Goal: Task Accomplishment & Management: Manage account settings

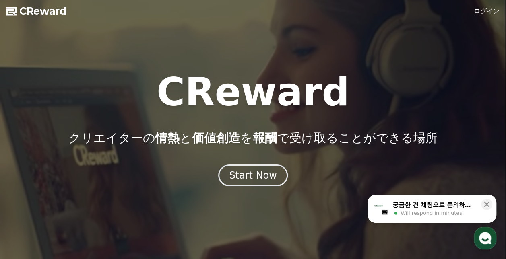
click at [490, 10] on link "ログイン" at bounding box center [486, 11] width 26 height 10
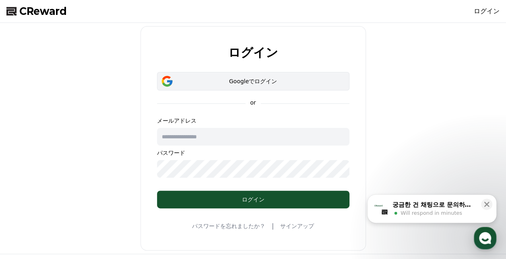
click at [241, 81] on div "Googleでログイン" at bounding box center [253, 81] width 169 height 8
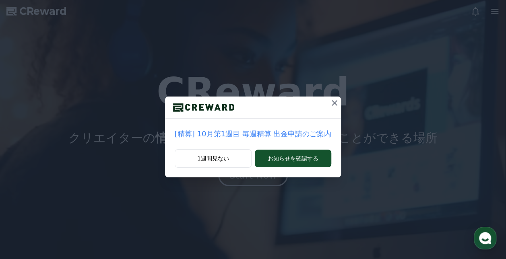
click at [332, 105] on icon at bounding box center [334, 103] width 6 height 6
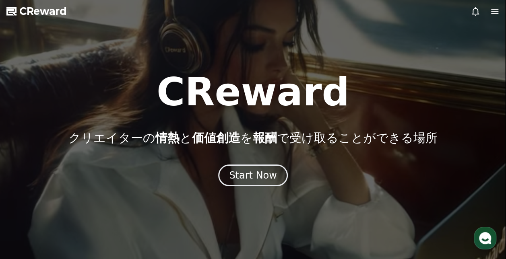
click at [494, 14] on icon at bounding box center [495, 11] width 10 height 10
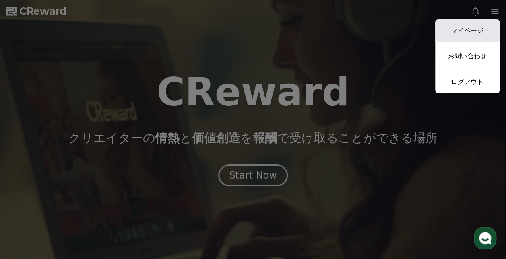
click at [465, 32] on link "マイページ" at bounding box center [467, 30] width 64 height 23
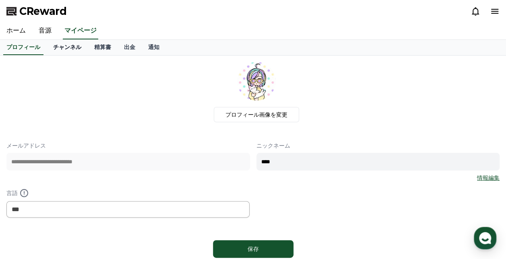
click at [52, 46] on link "チャンネル" at bounding box center [67, 47] width 41 height 15
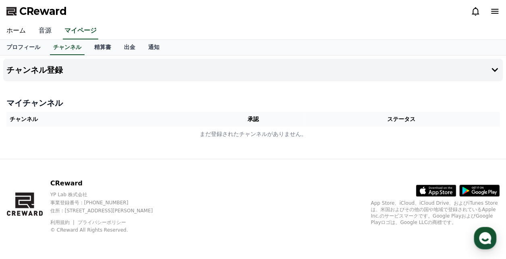
click at [42, 31] on link "音源" at bounding box center [45, 31] width 26 height 17
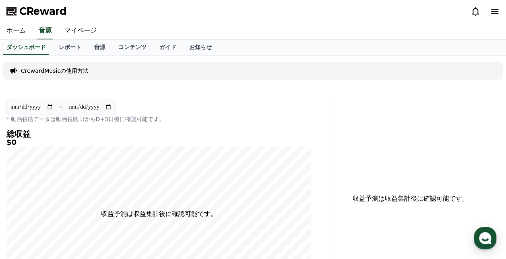
click at [19, 31] on link "ホーム" at bounding box center [16, 31] width 32 height 17
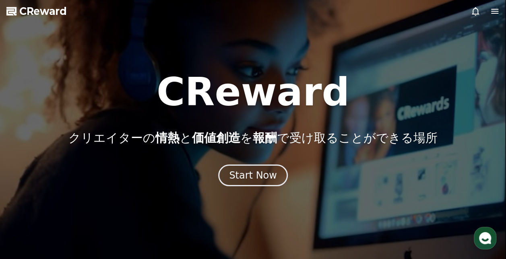
click at [490, 11] on icon at bounding box center [495, 11] width 10 height 10
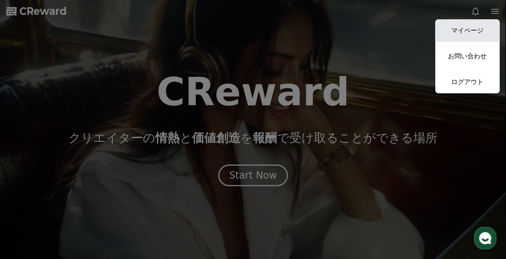
click at [482, 30] on link "マイページ" at bounding box center [467, 30] width 64 height 23
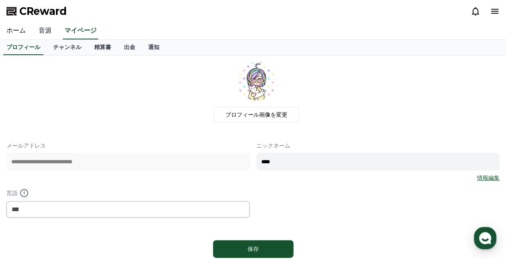
click at [43, 31] on link "音源" at bounding box center [45, 31] width 26 height 17
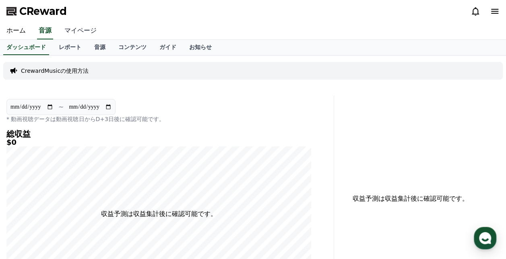
click at [76, 29] on link "マイページ" at bounding box center [80, 31] width 45 height 17
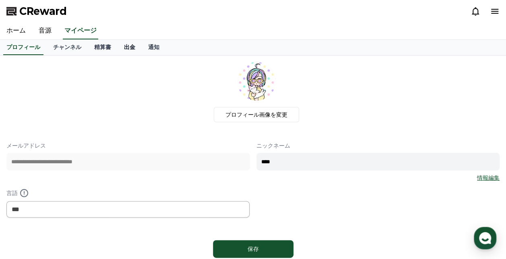
click at [117, 47] on link "出金" at bounding box center [129, 47] width 24 height 15
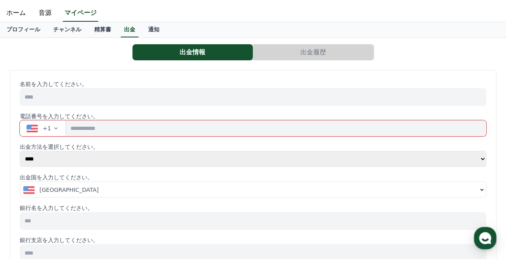
scroll to position [17, 0]
click at [308, 54] on button "出金履歴" at bounding box center [313, 53] width 120 height 16
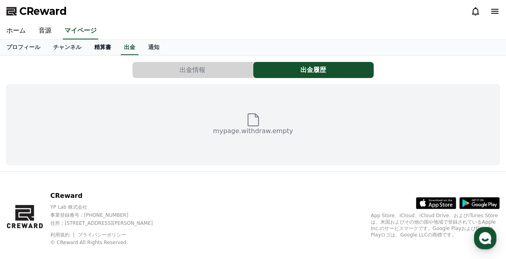
click at [88, 47] on link "精算書" at bounding box center [103, 47] width 30 height 15
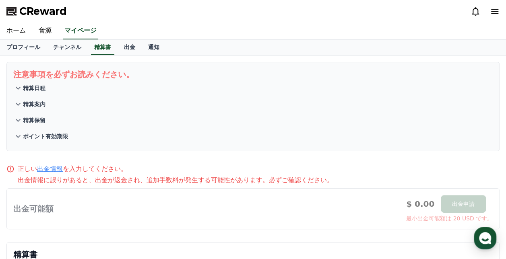
click at [37, 86] on p "精算日程" at bounding box center [34, 88] width 23 height 8
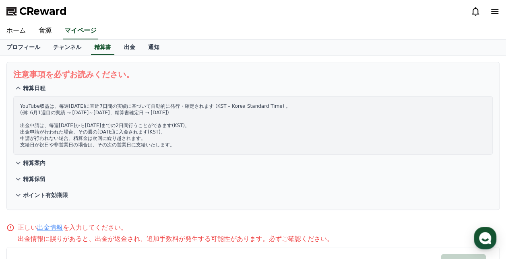
click at [37, 86] on p "精算日程" at bounding box center [34, 88] width 23 height 8
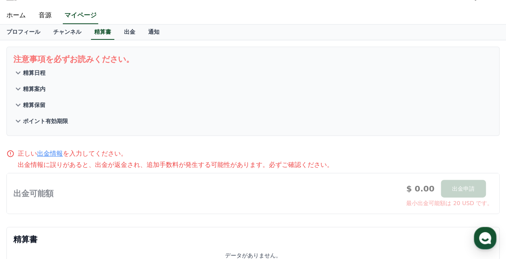
scroll to position [15, 0]
click at [58, 34] on link "チャンネル" at bounding box center [67, 32] width 41 height 15
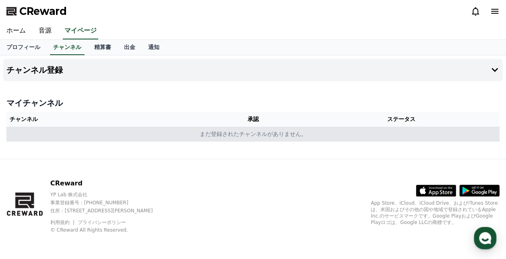
click at [205, 138] on td "まだ登録されたチャンネルがありません。" at bounding box center [252, 134] width 493 height 15
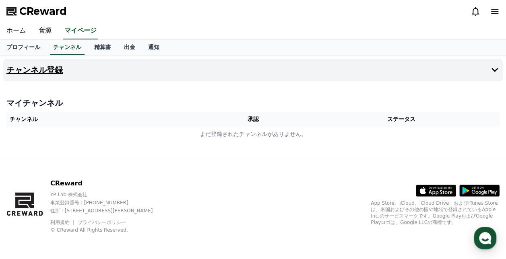
click at [173, 69] on button "チャンネル登録" at bounding box center [252, 70] width 499 height 23
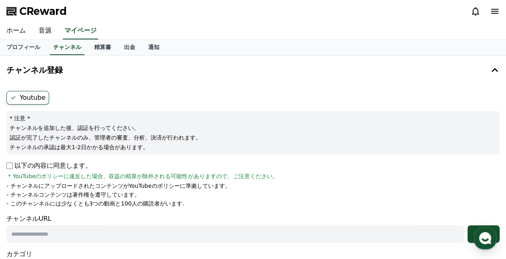
click at [39, 94] on label "Youtube" at bounding box center [27, 98] width 43 height 14
click at [14, 98] on icon at bounding box center [13, 98] width 6 height 6
click at [12, 97] on icon at bounding box center [13, 98] width 6 height 6
click at [26, 49] on link "プロフィール" at bounding box center [23, 47] width 47 height 15
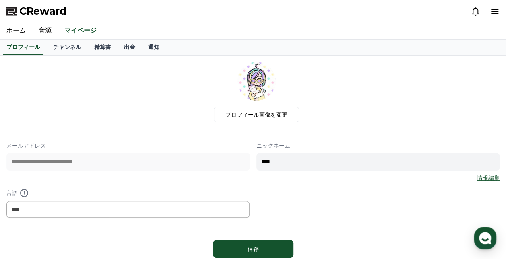
click at [492, 10] on icon at bounding box center [494, 11] width 7 height 5
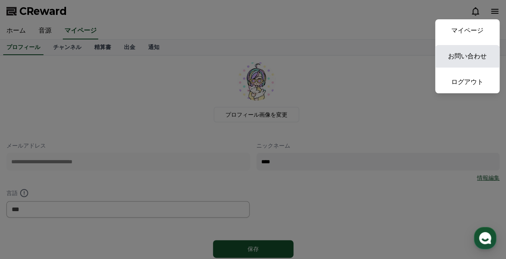
click at [464, 57] on link "お問い合わせ" at bounding box center [467, 56] width 64 height 23
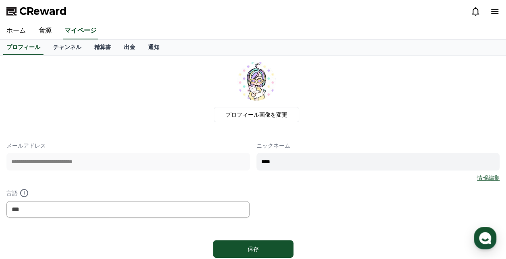
click at [483, 177] on link "情報編集" at bounding box center [488, 178] width 23 height 8
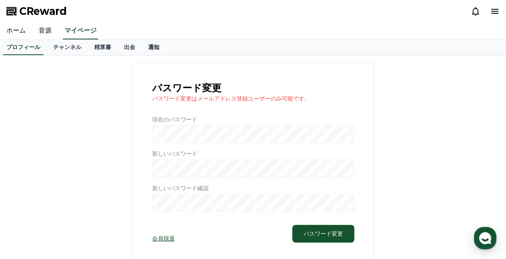
click at [142, 46] on link "通知" at bounding box center [154, 47] width 24 height 15
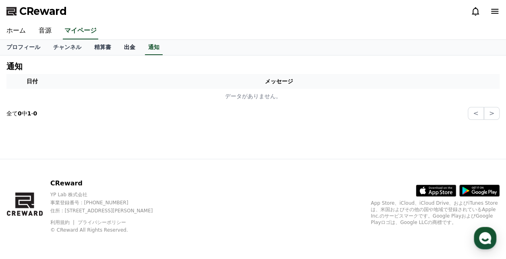
click at [117, 49] on link "出金" at bounding box center [129, 47] width 24 height 15
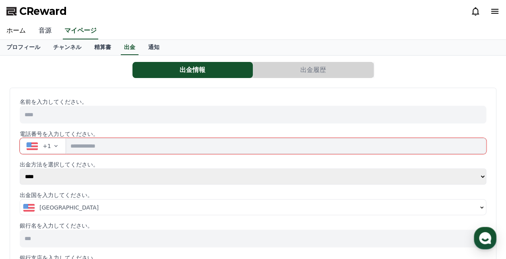
click at [39, 25] on link "音源" at bounding box center [45, 31] width 26 height 17
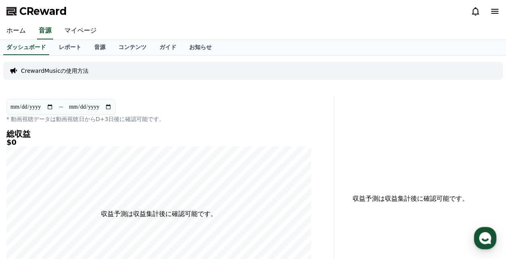
click at [65, 71] on p "CrewardMusicの使用方法" at bounding box center [55, 71] width 68 height 8
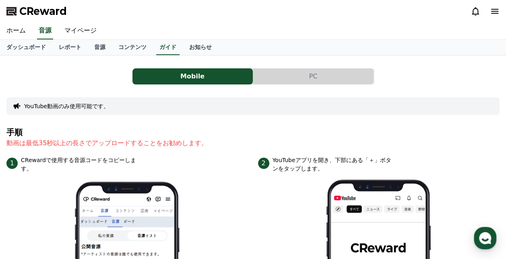
click at [305, 74] on button "PC" at bounding box center [313, 76] width 120 height 16
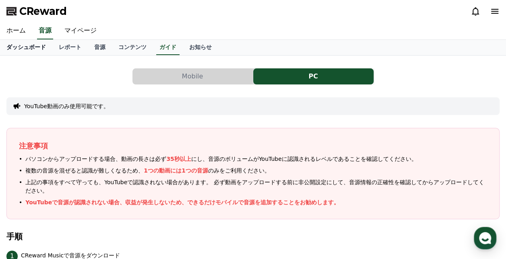
click at [17, 45] on link "ダッシュボード" at bounding box center [26, 47] width 52 height 15
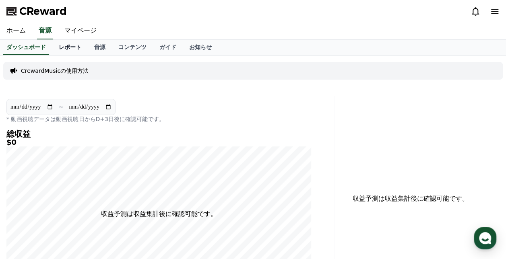
click at [55, 47] on link "レポート" at bounding box center [69, 47] width 35 height 15
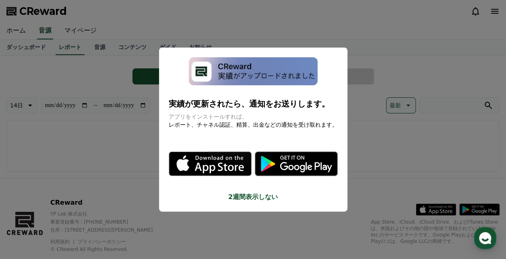
click at [252, 196] on button "2週間表示しない" at bounding box center [253, 197] width 169 height 10
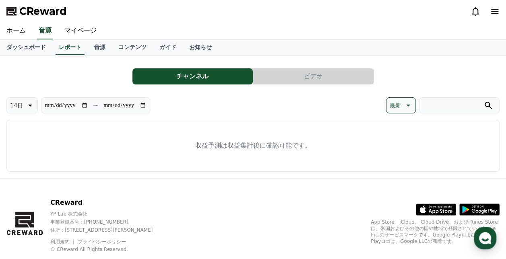
click at [87, 106] on input "**********" at bounding box center [66, 105] width 43 height 9
type input "**********"
click at [146, 104] on input "**********" at bounding box center [124, 105] width 43 height 9
click at [146, 105] on input "**********" at bounding box center [124, 105] width 43 height 9
type input "**********"
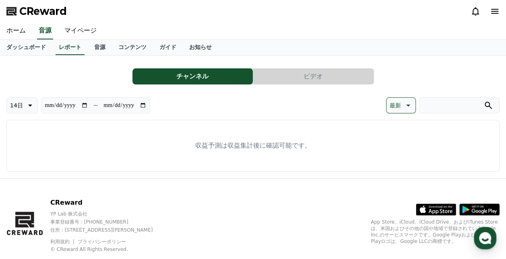
click at [25, 107] on icon at bounding box center [30, 106] width 10 height 10
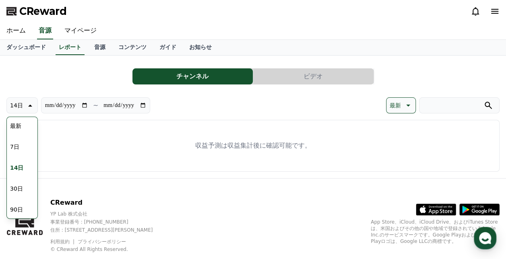
click at [14, 207] on button "90日" at bounding box center [16, 210] width 19 height 18
type input "**********"
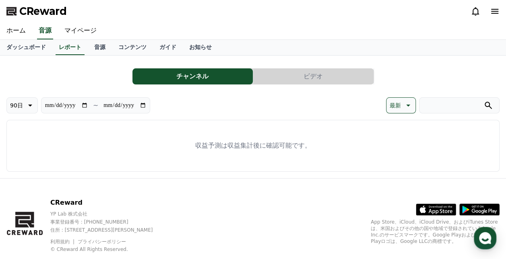
click at [500, 10] on div "CReward" at bounding box center [253, 11] width 506 height 23
click at [497, 11] on icon at bounding box center [494, 11] width 7 height 5
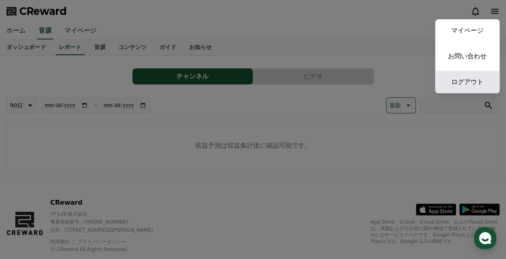
click at [464, 80] on link "ログアウト" at bounding box center [467, 82] width 64 height 23
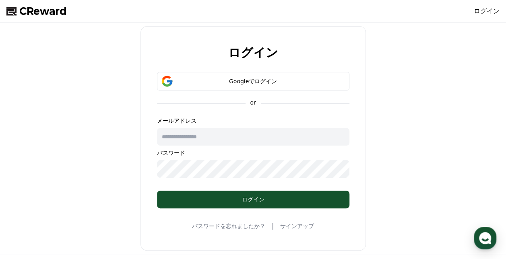
click at [218, 138] on input "text" at bounding box center [253, 137] width 192 height 18
type input "**********"
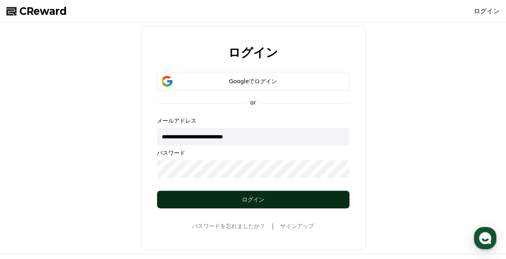
click at [233, 203] on button "ログイン" at bounding box center [253, 200] width 192 height 18
click at [241, 203] on button "ログイン" at bounding box center [253, 200] width 192 height 18
click at [208, 199] on div "ログイン" at bounding box center [253, 200] width 160 height 8
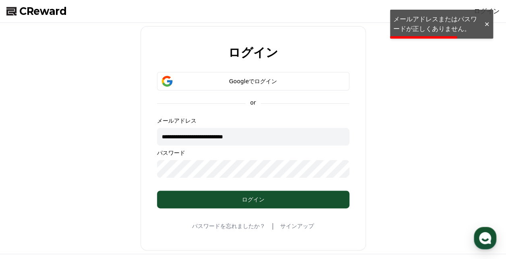
click at [246, 227] on link "パスワードを忘れましたか？" at bounding box center [228, 226] width 73 height 8
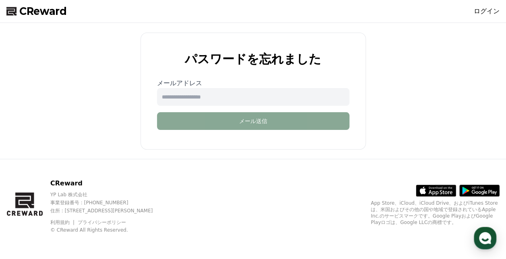
click at [215, 92] on input "email" at bounding box center [253, 97] width 192 height 18
type input "**********"
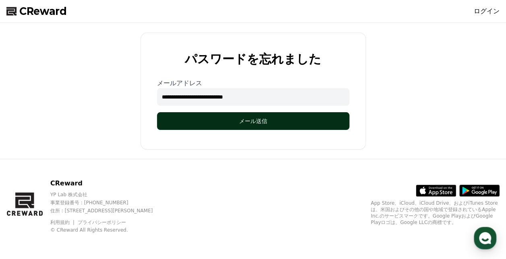
click at [231, 123] on button "メール送信" at bounding box center [253, 121] width 192 height 18
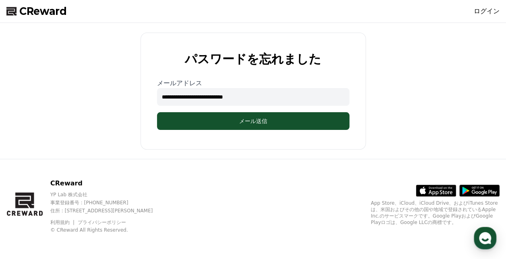
click at [489, 10] on link "ログイン" at bounding box center [486, 11] width 26 height 10
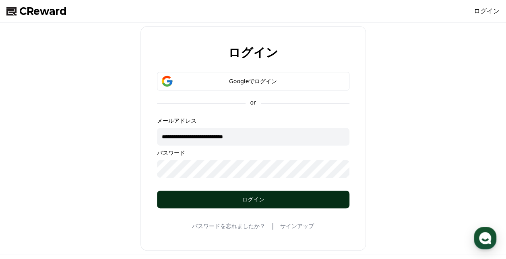
click at [229, 199] on div "ログイン" at bounding box center [253, 200] width 160 height 8
click at [235, 202] on div "ログイン" at bounding box center [253, 200] width 160 height 8
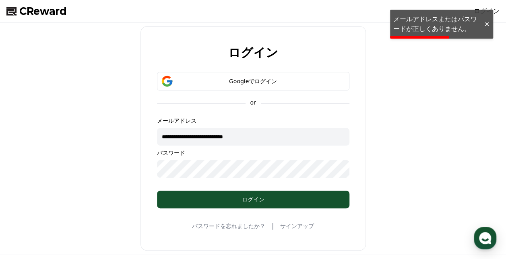
click at [486, 21] on div at bounding box center [486, 25] width 13 height 8
